Goal: Find specific page/section: Find specific page/section

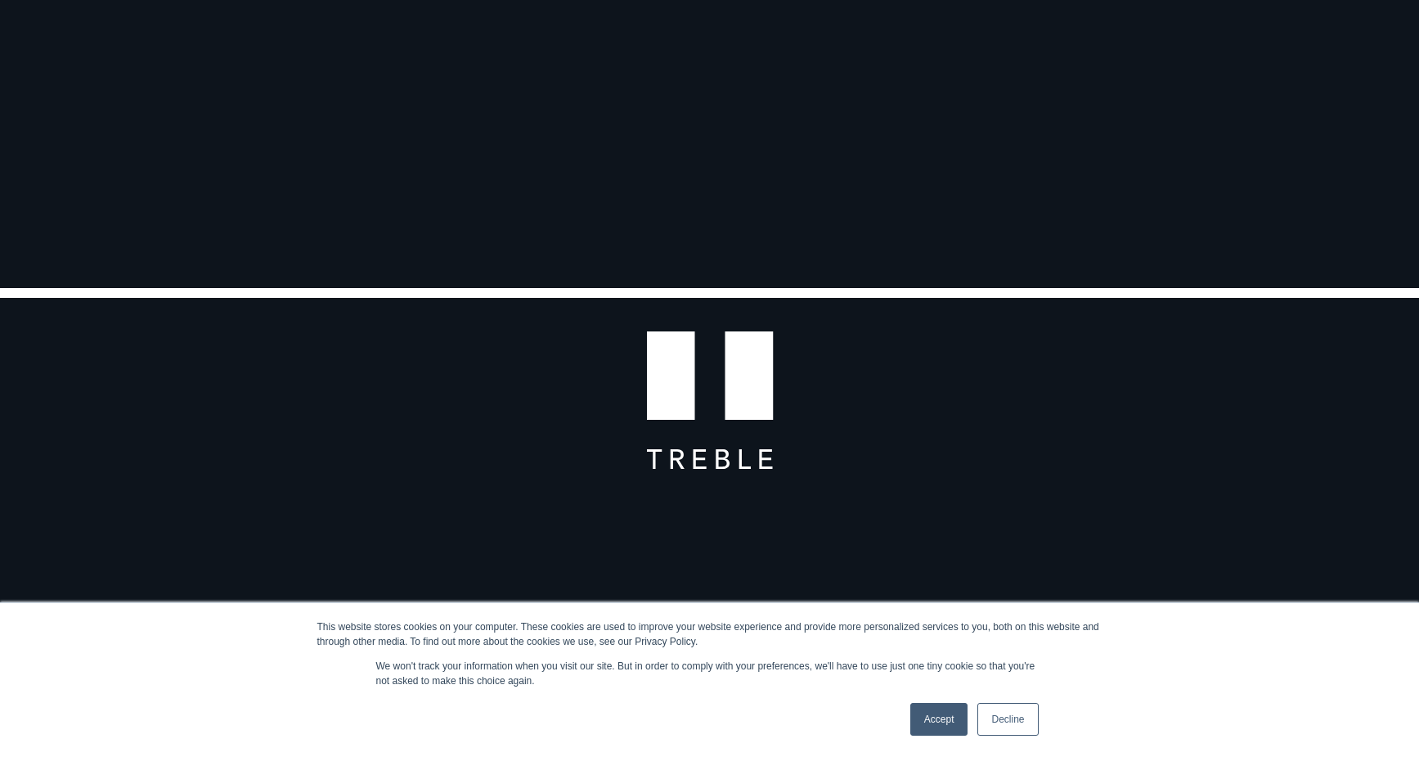
click at [951, 718] on link "Accept" at bounding box center [939, 719] width 58 height 33
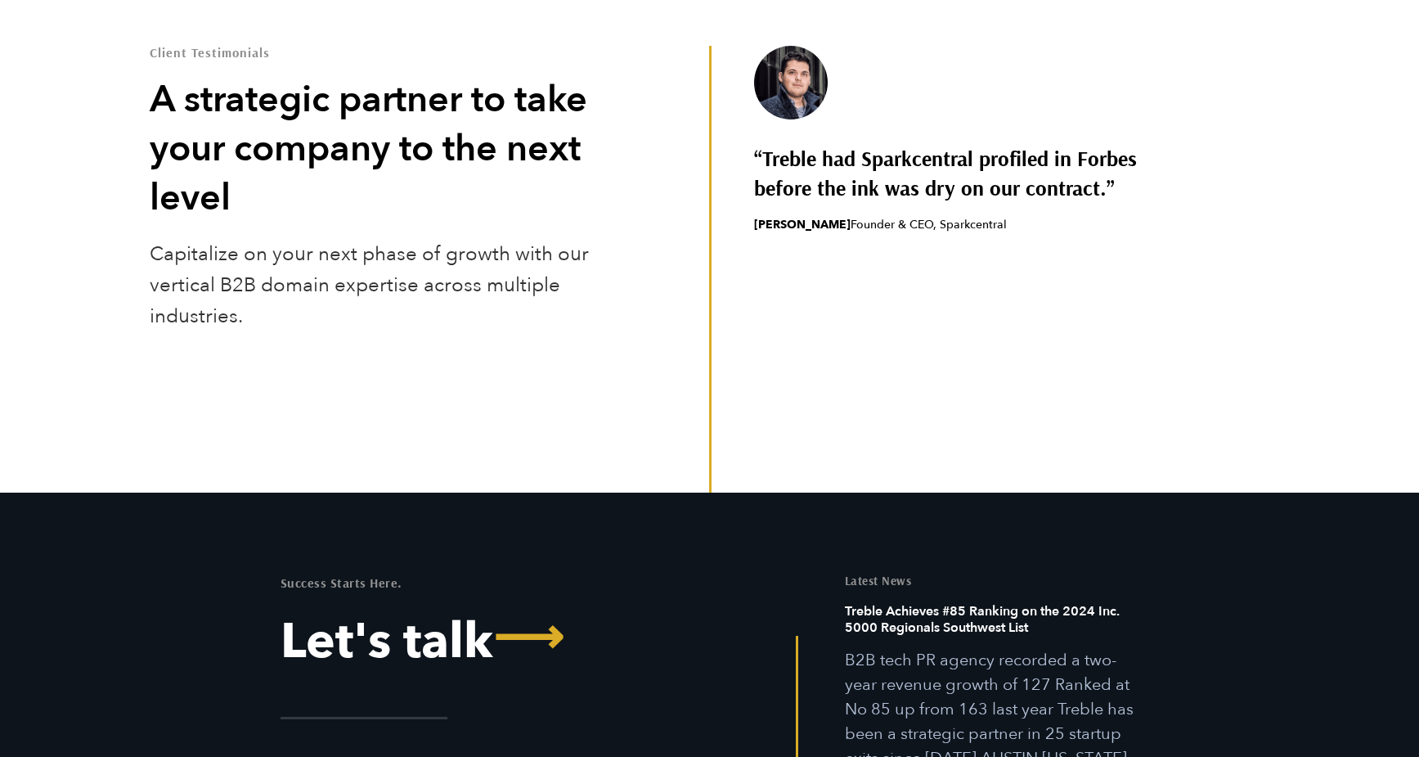
scroll to position [5173, 0]
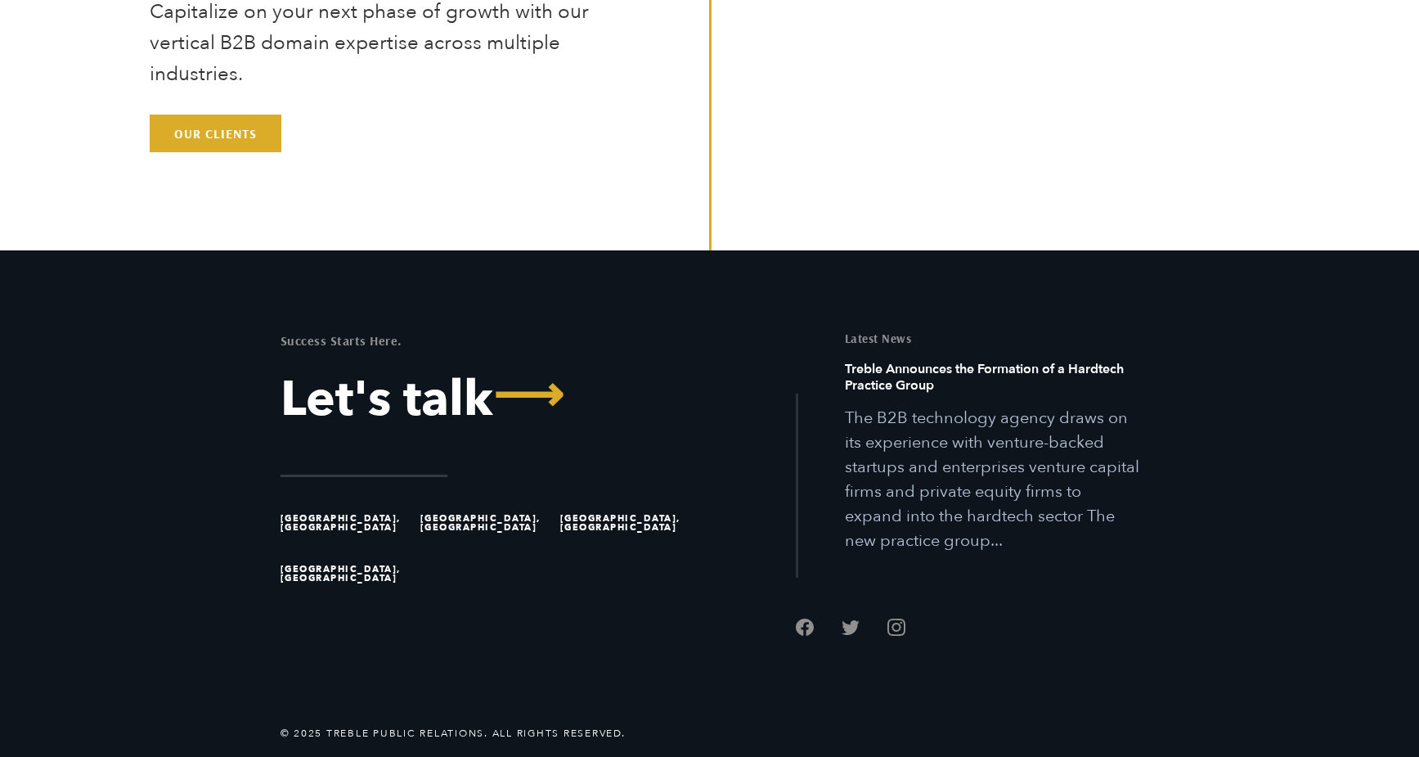
click at [613, 519] on li "[GEOGRAPHIC_DATA], [GEOGRAPHIC_DATA]" at bounding box center [626, 522] width 133 height 51
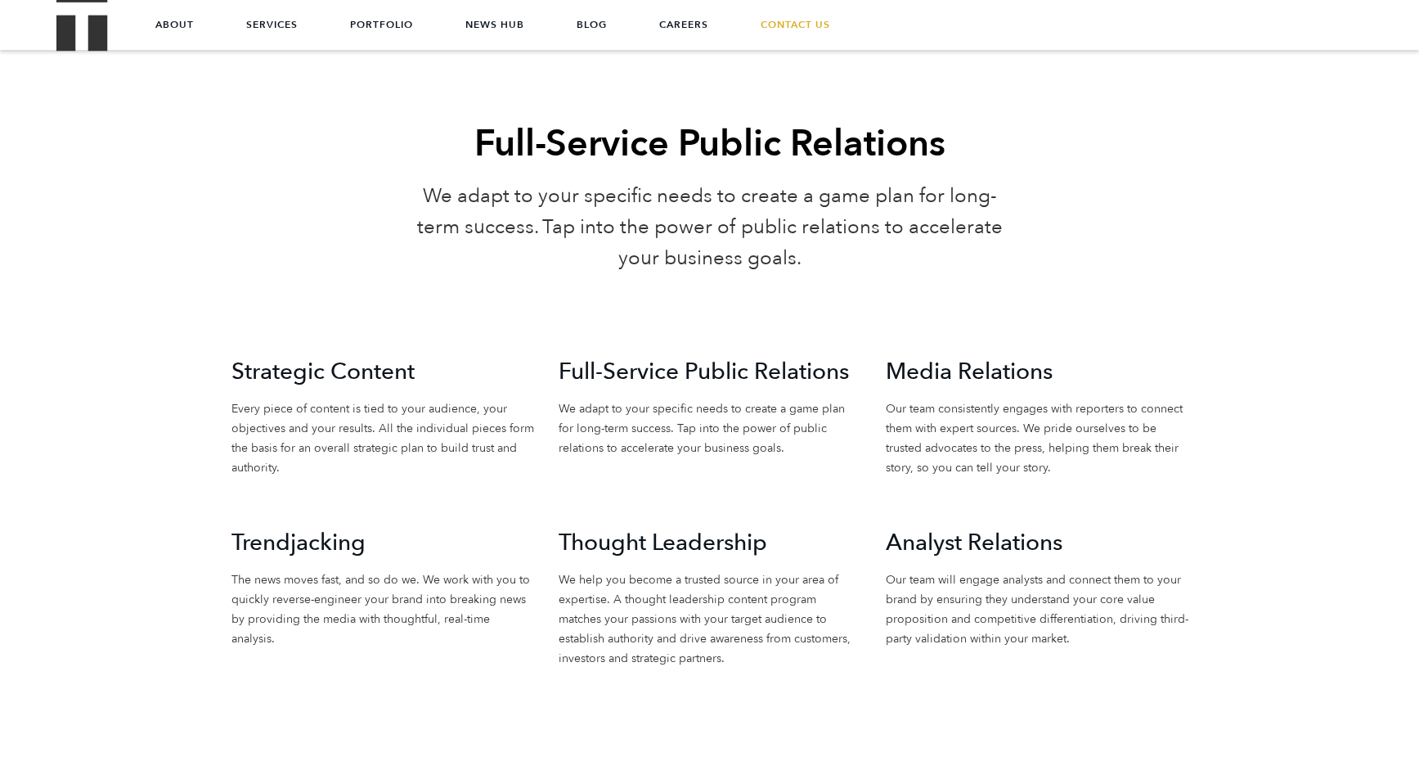
scroll to position [3541, 0]
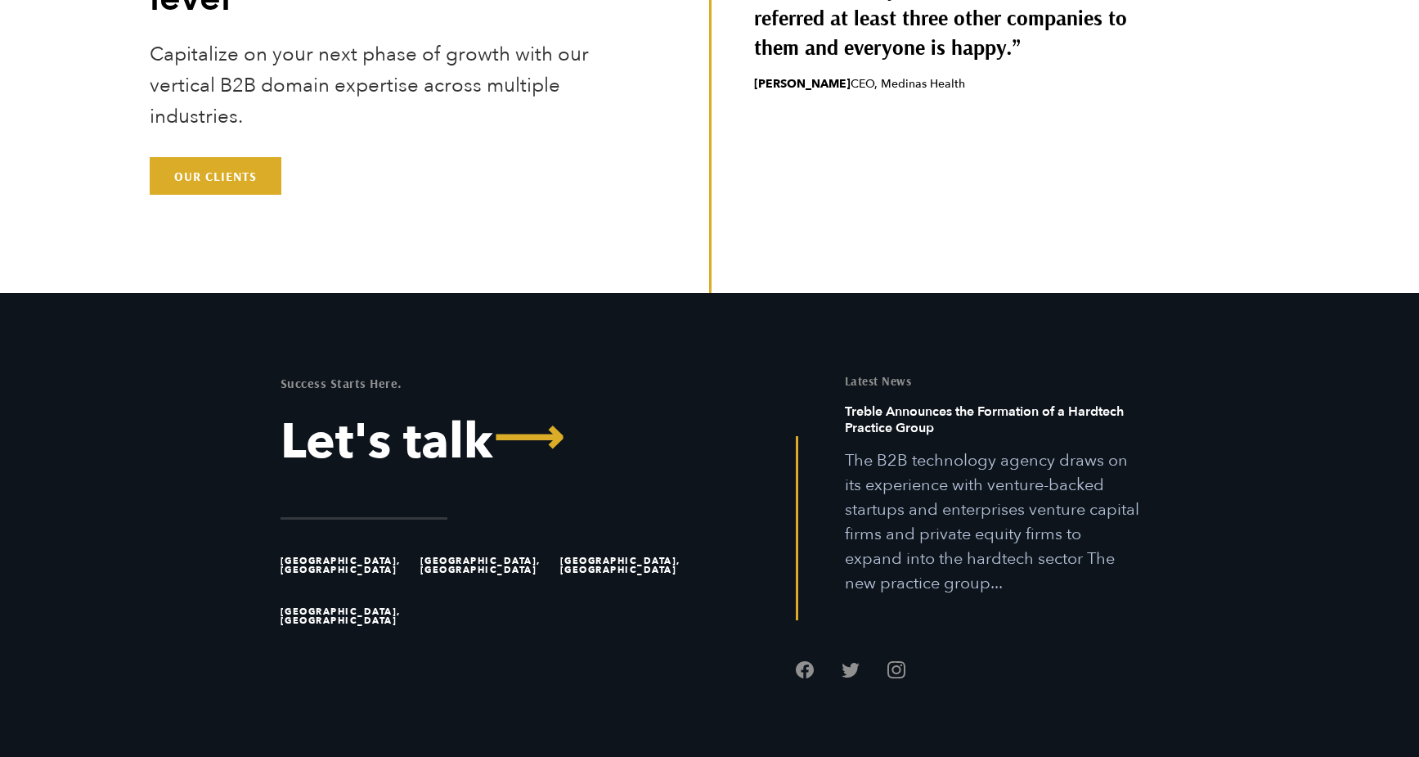
scroll to position [5173, 0]
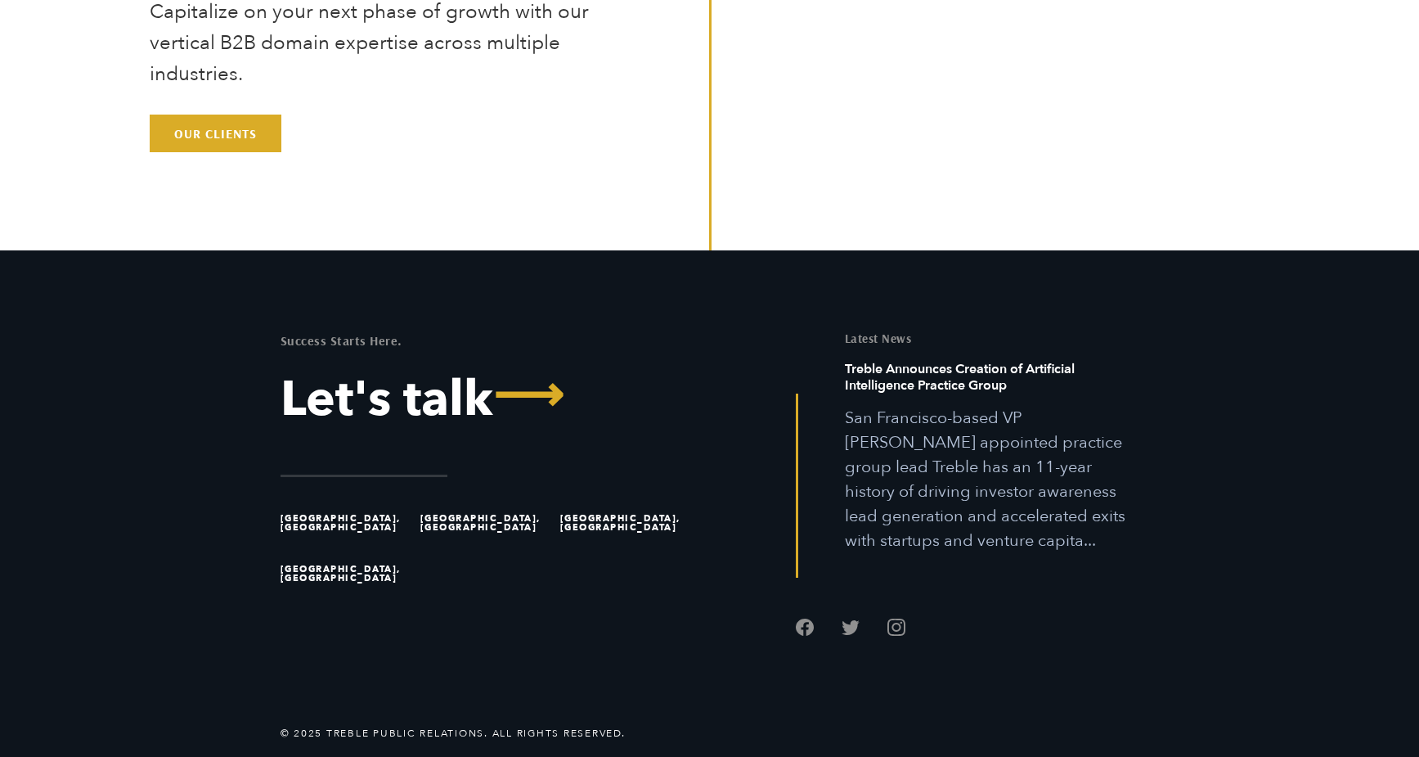
click at [330, 508] on li "[GEOGRAPHIC_DATA], [GEOGRAPHIC_DATA]" at bounding box center [347, 522] width 133 height 51
click at [360, 523] on li "[GEOGRAPHIC_DATA], [GEOGRAPHIC_DATA]" at bounding box center [347, 522] width 133 height 51
